Goal: Task Accomplishment & Management: Use online tool/utility

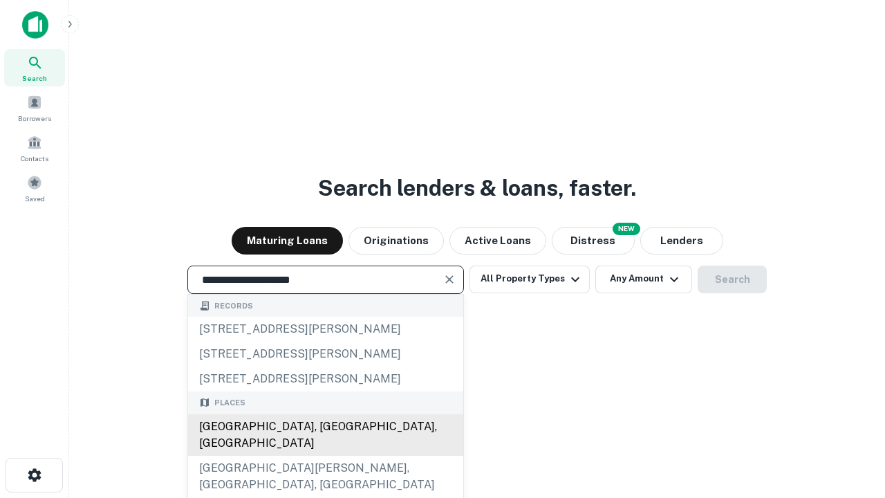
click at [325, 456] on div "[GEOGRAPHIC_DATA], [GEOGRAPHIC_DATA], [GEOGRAPHIC_DATA]" at bounding box center [325, 434] width 275 height 41
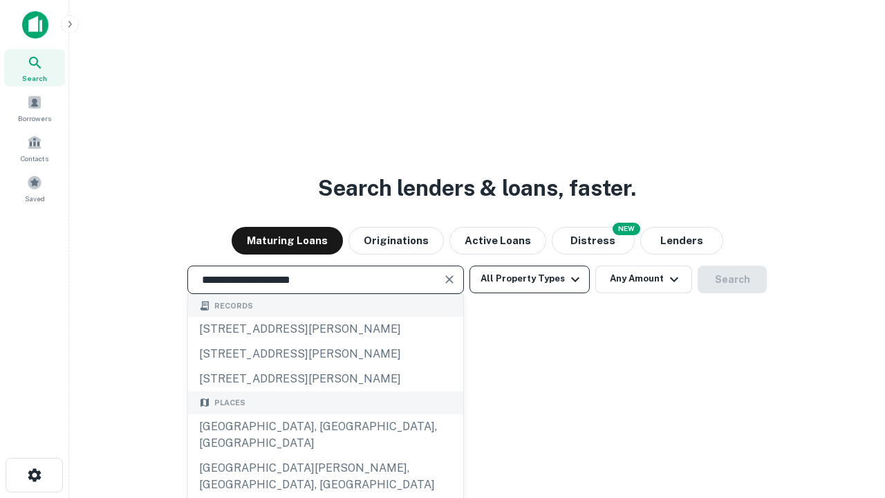
type input "**********"
click at [530, 279] on button "All Property Types" at bounding box center [530, 280] width 120 height 28
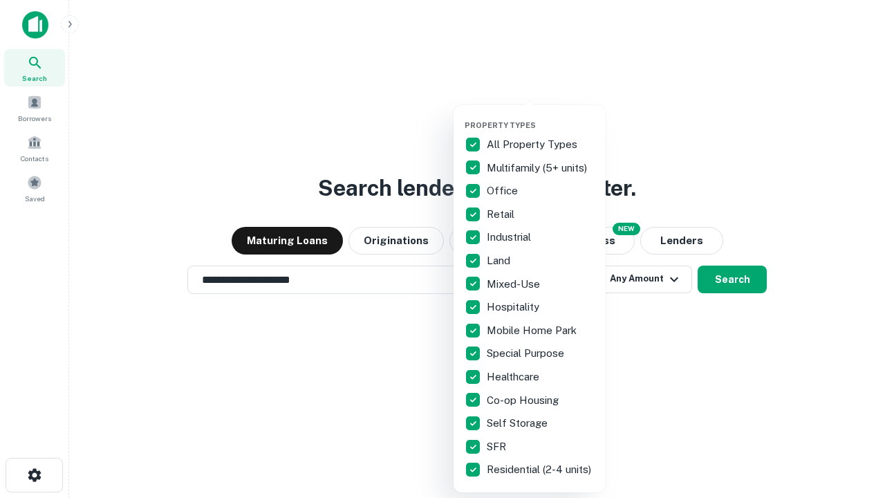
click at [541, 116] on button "button" at bounding box center [541, 116] width 152 height 1
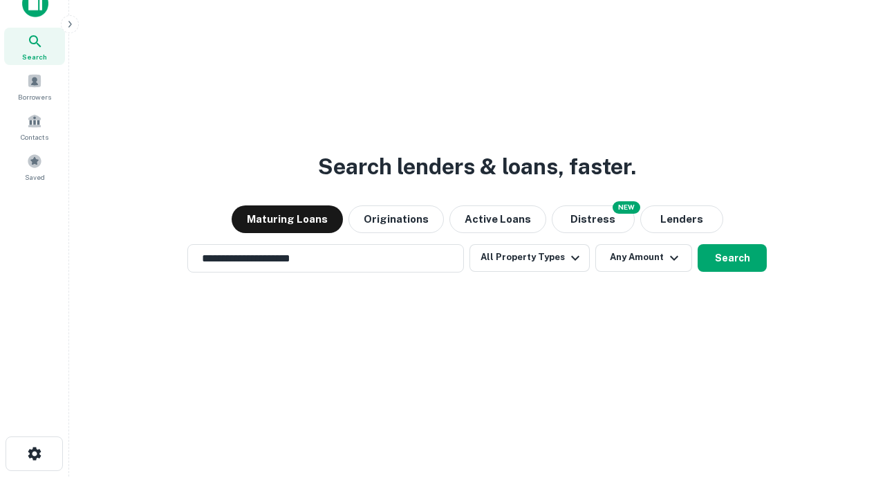
scroll to position [8, 167]
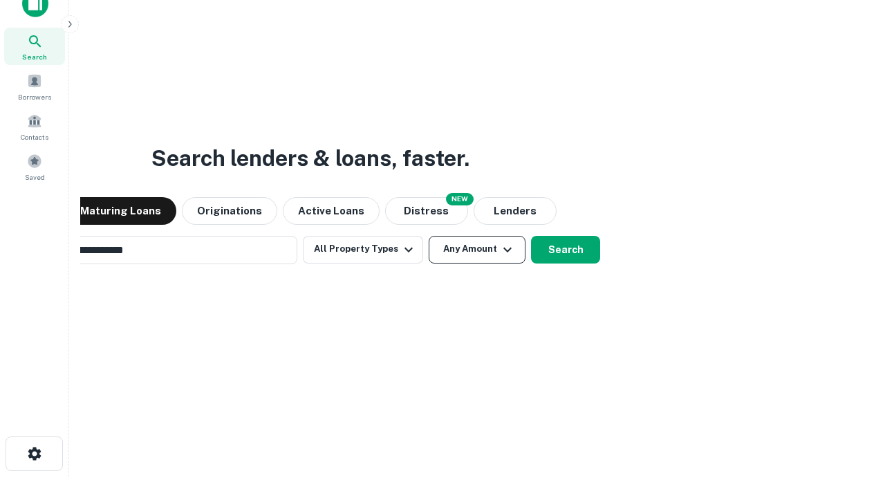
click at [429, 236] on button "Any Amount" at bounding box center [477, 250] width 97 height 28
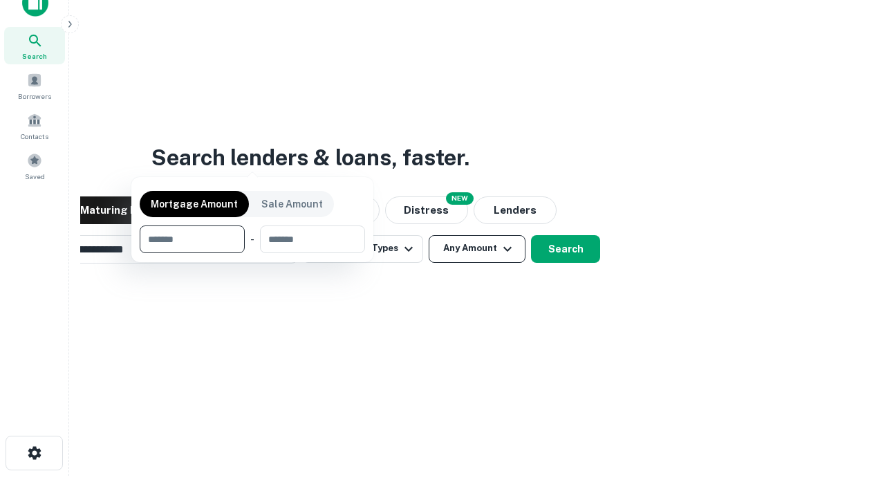
scroll to position [100, 391]
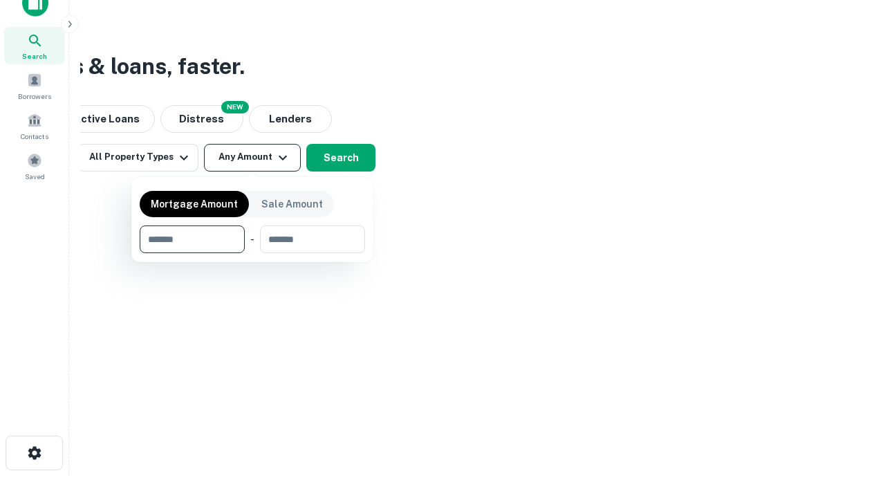
type input "*******"
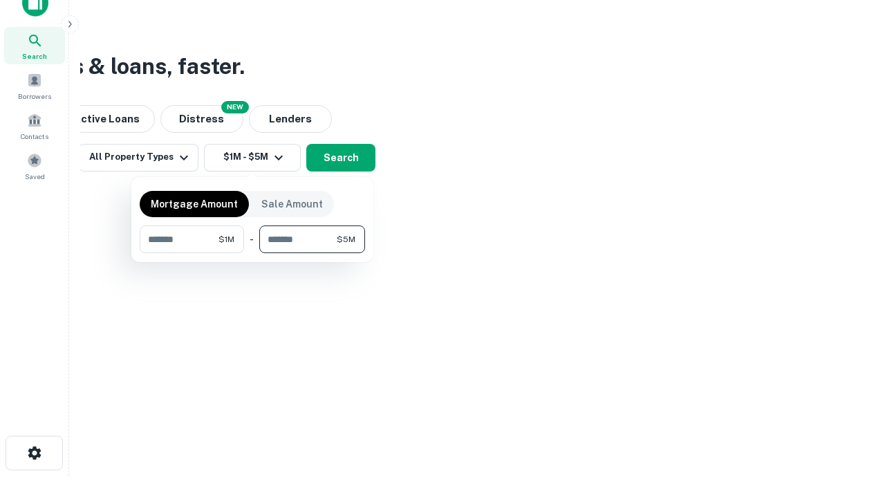
type input "*******"
click at [252, 253] on button "button" at bounding box center [252, 253] width 225 height 1
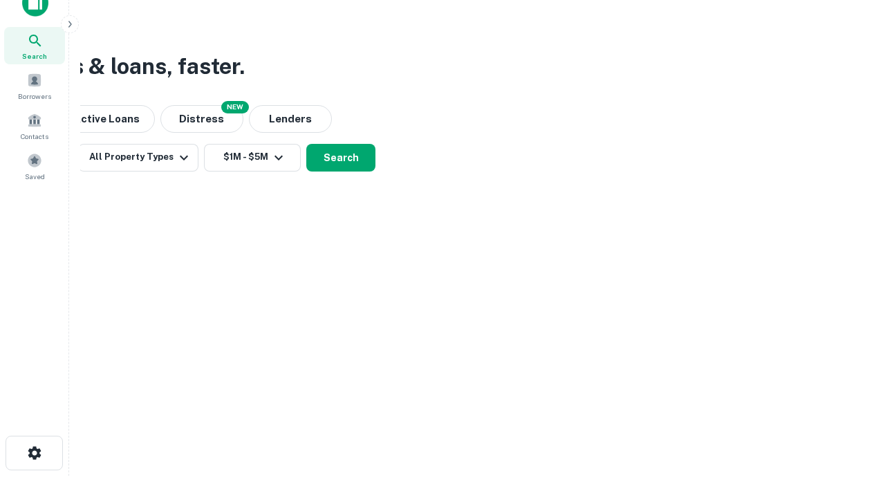
scroll to position [8, 255]
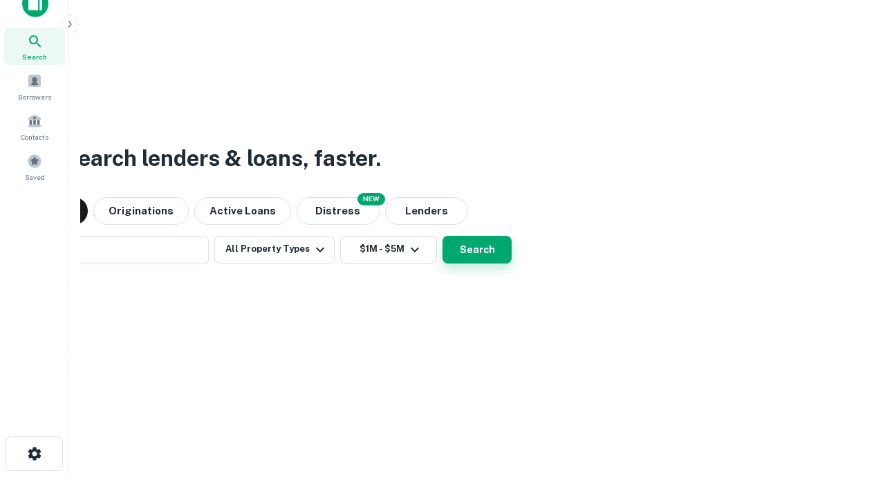
click at [443, 236] on button "Search" at bounding box center [477, 250] width 69 height 28
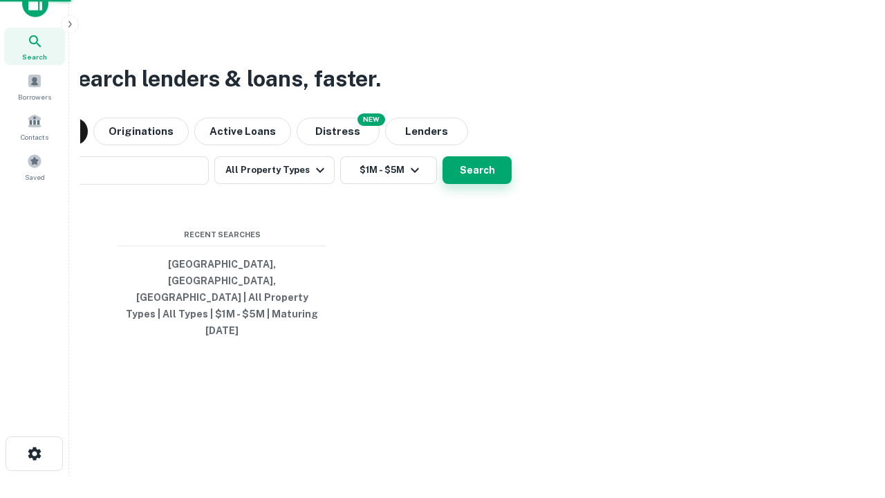
scroll to position [37, 391]
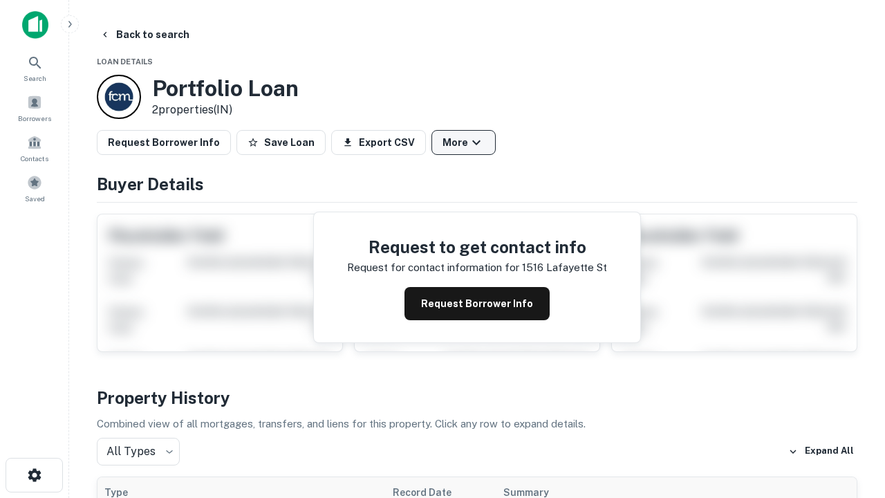
click at [463, 142] on button "More" at bounding box center [464, 142] width 64 height 25
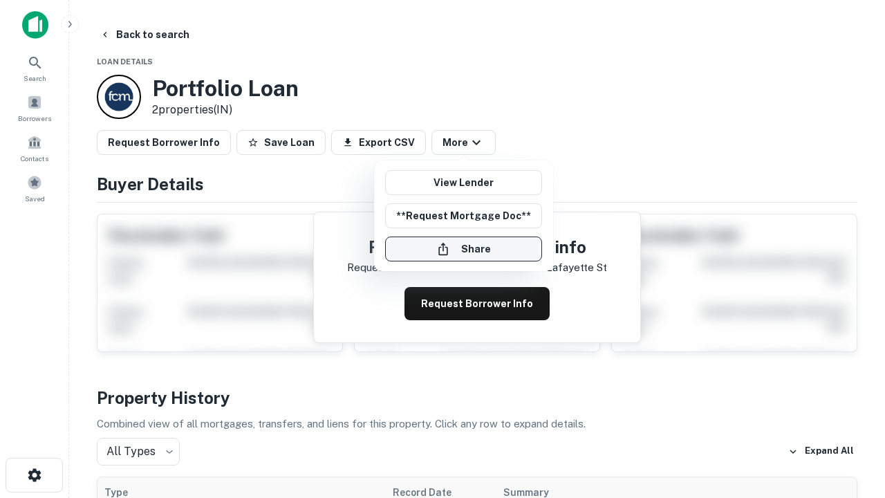
click at [463, 249] on button "Share" at bounding box center [463, 249] width 157 height 25
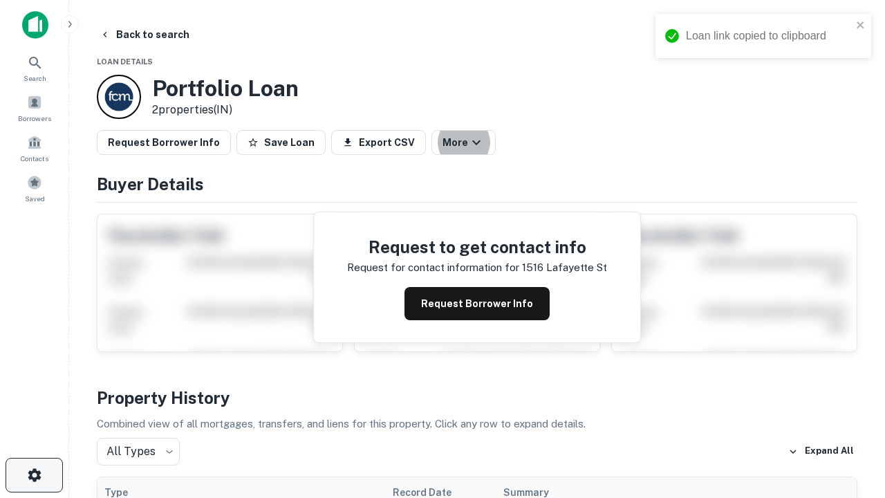
click at [34, 475] on icon "button" at bounding box center [34, 475] width 17 height 17
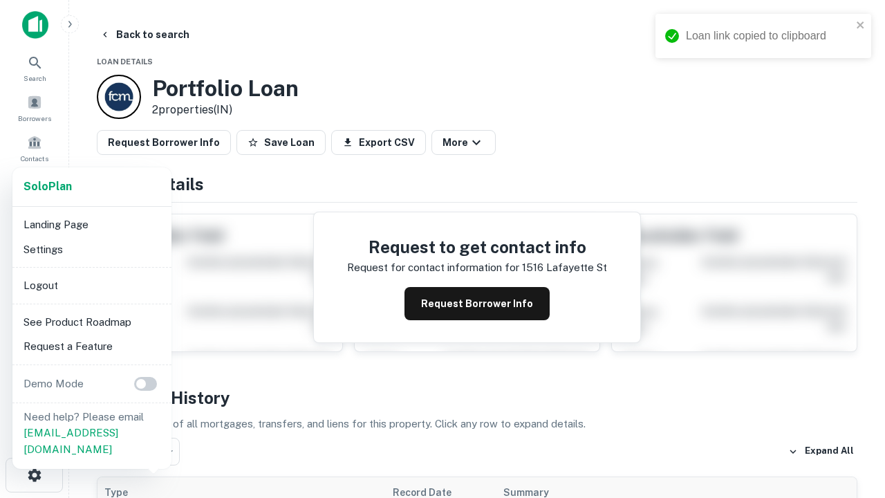
click at [91, 285] on li "Logout" at bounding box center [92, 285] width 148 height 25
